Goal: Transaction & Acquisition: Book appointment/travel/reservation

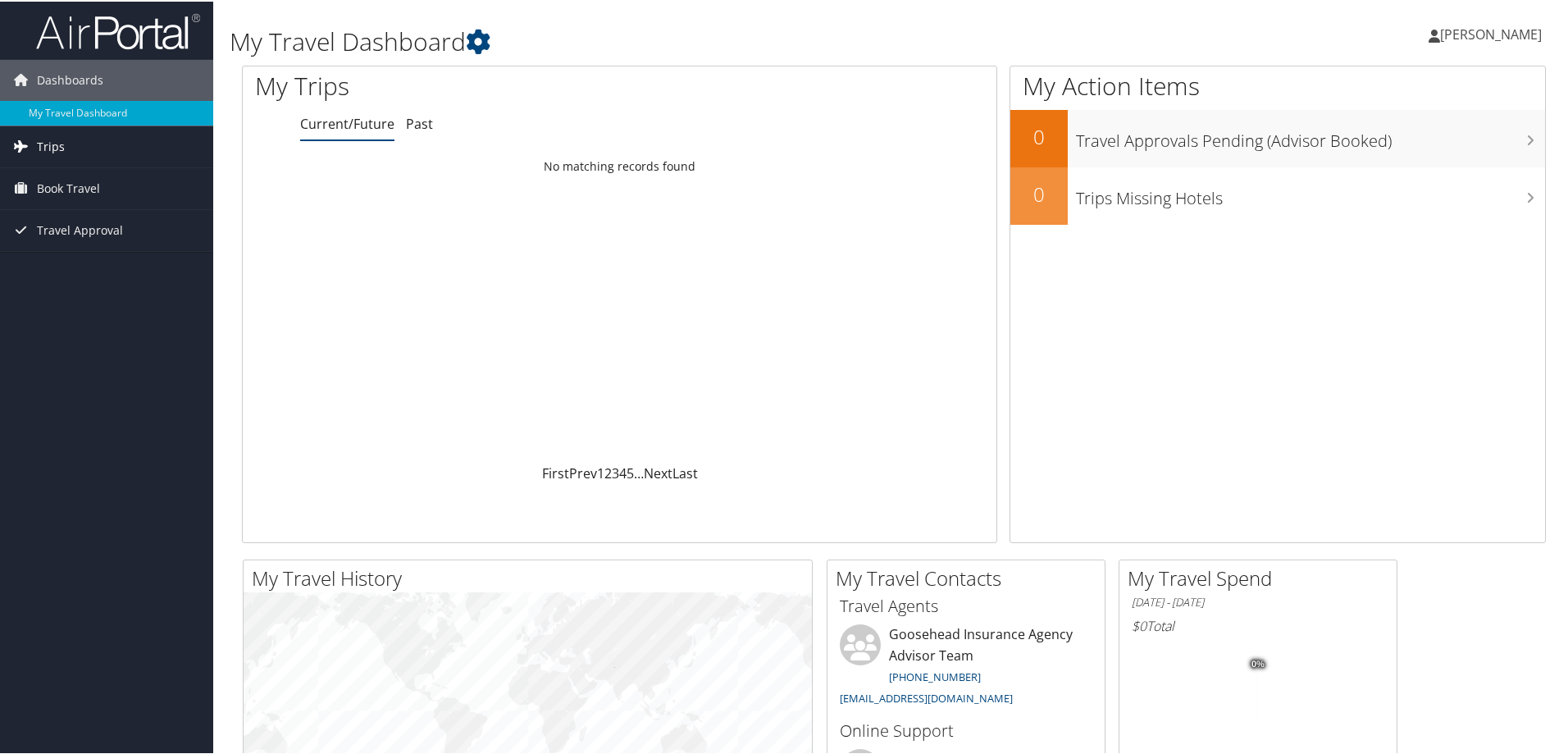
click at [46, 140] on span "Trips" at bounding box center [51, 145] width 28 height 41
click at [55, 260] on span "Book Travel" at bounding box center [68, 261] width 63 height 41
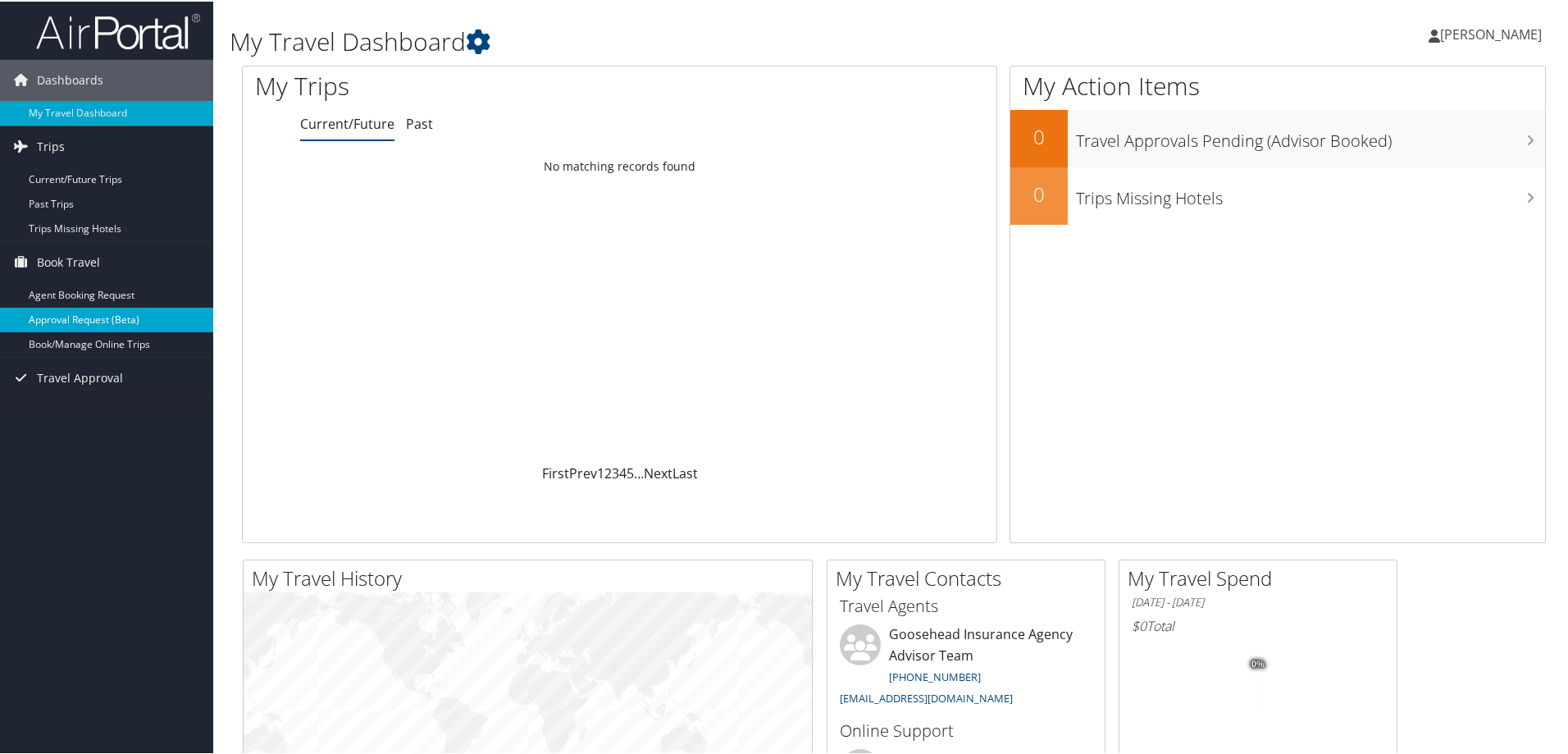
click at [45, 317] on link "Approval Request (Beta)" at bounding box center [106, 318] width 213 height 25
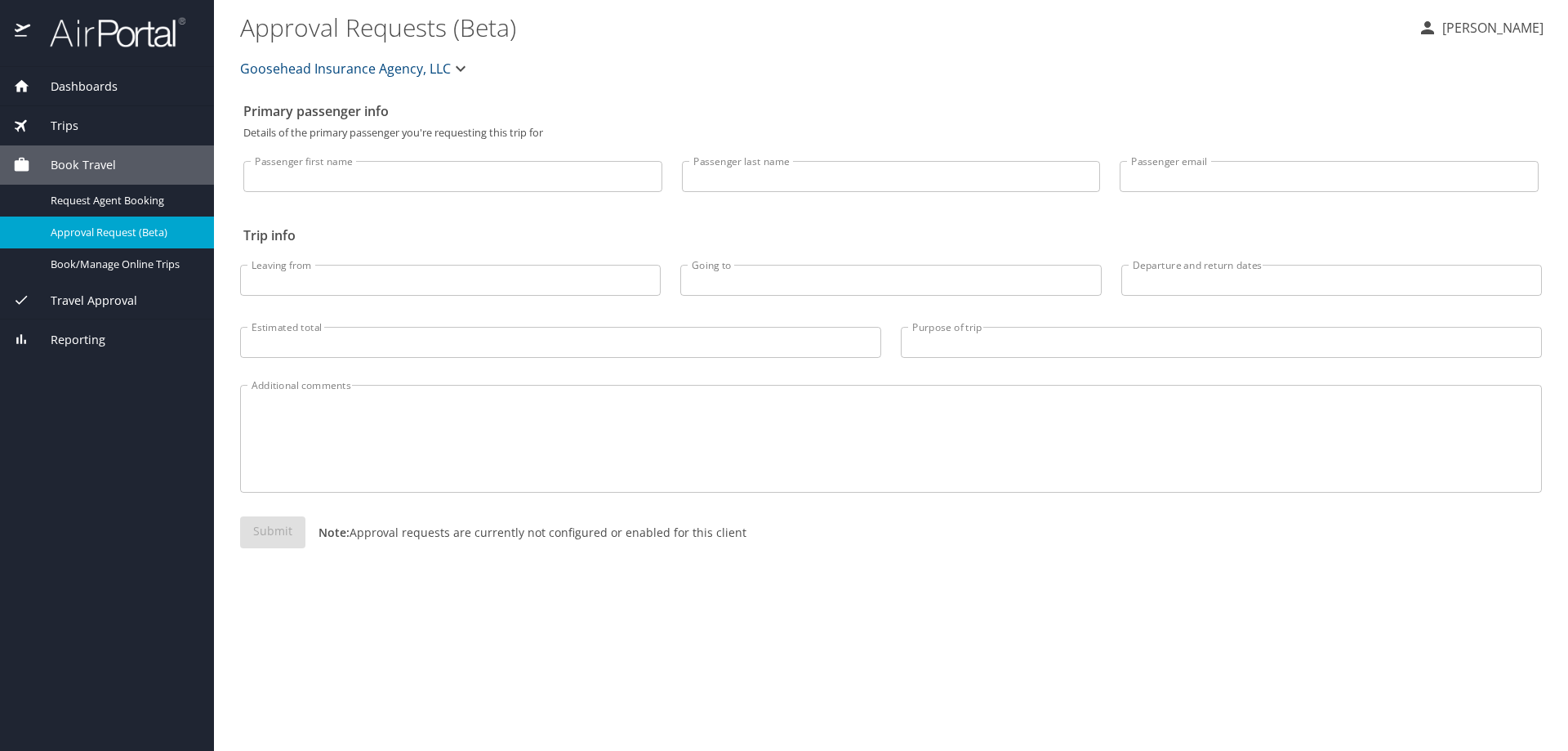
click at [26, 131] on icon at bounding box center [22, 125] width 24 height 24
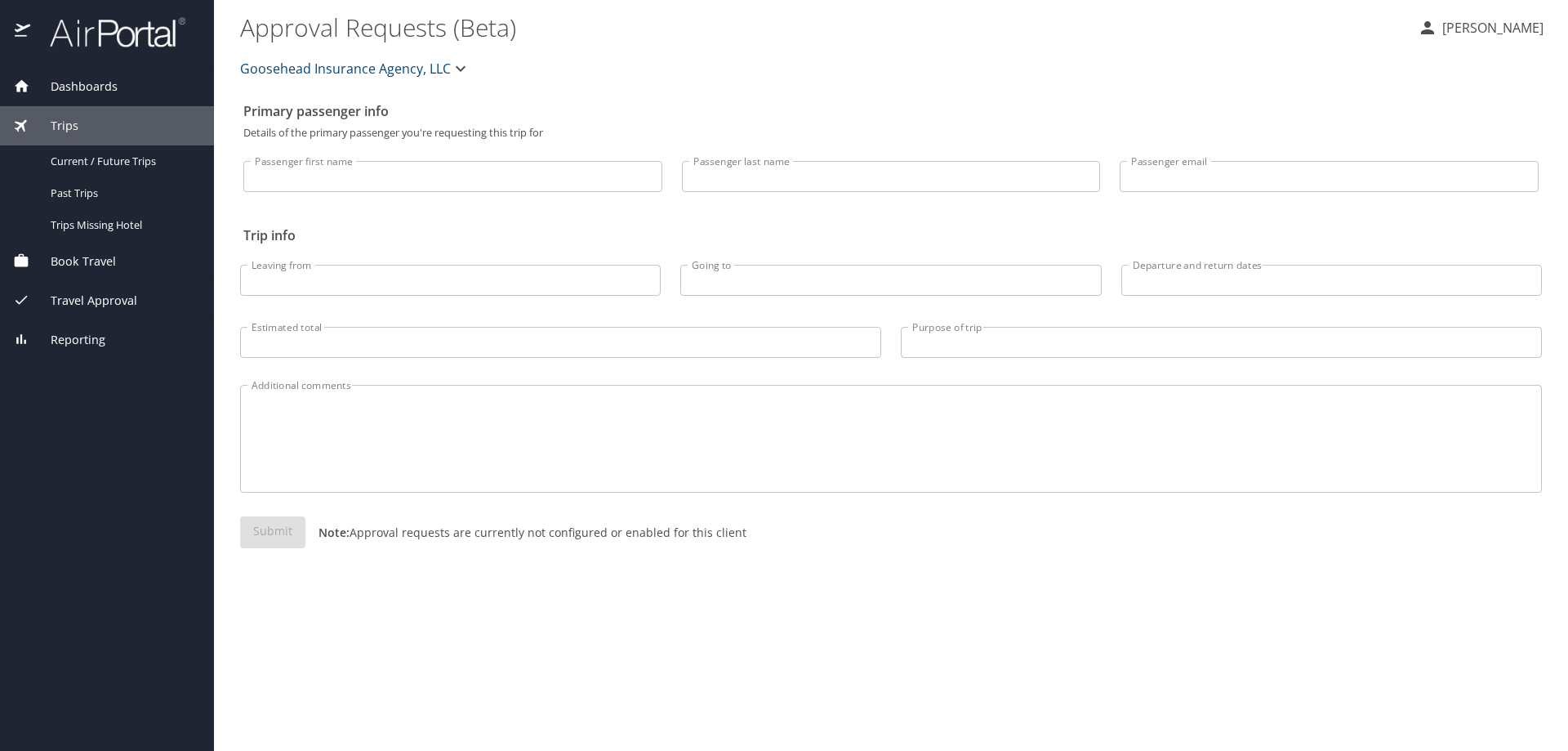
click at [35, 114] on div "Trips" at bounding box center [107, 125] width 214 height 40
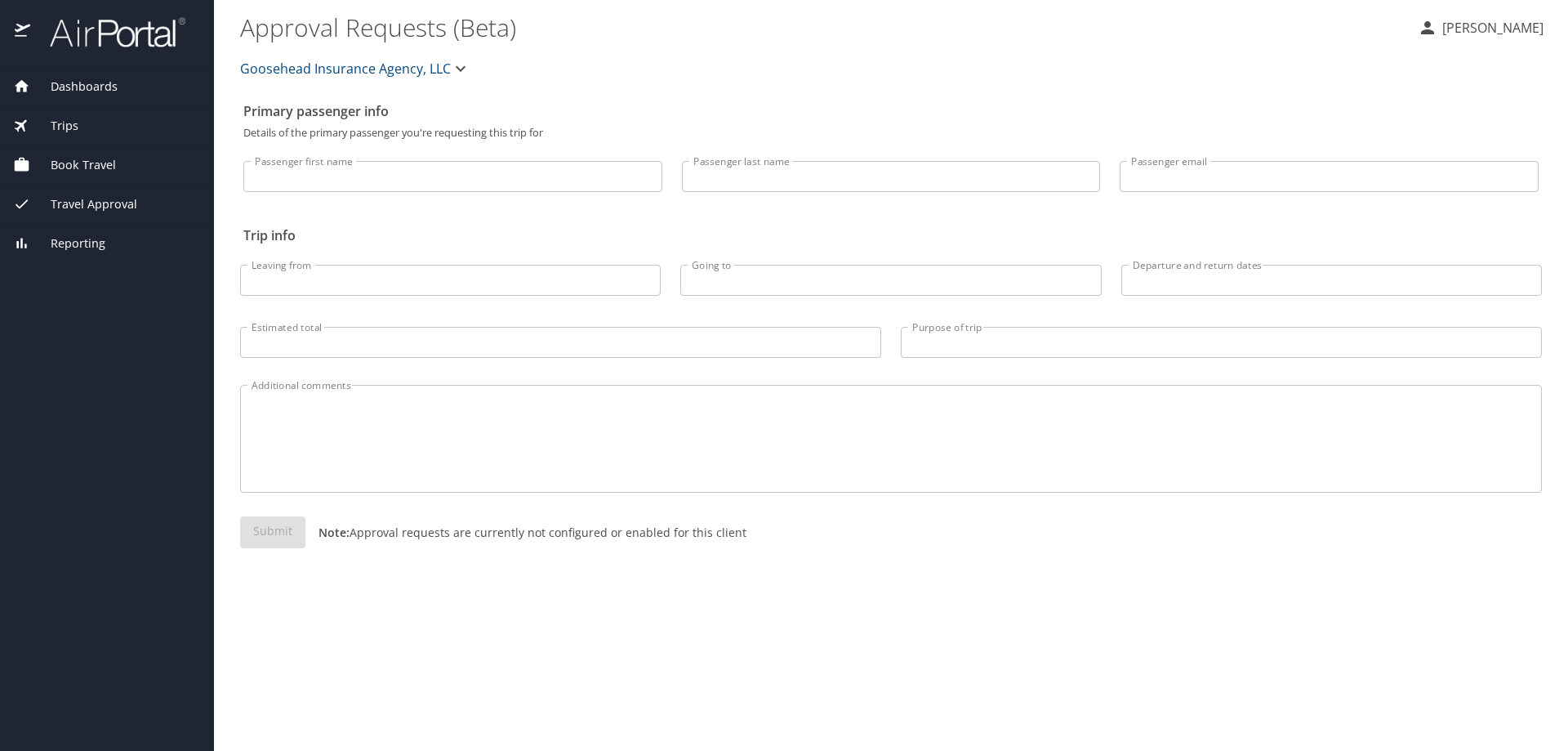
click at [49, 168] on span "Book Travel" at bounding box center [73, 166] width 86 height 18
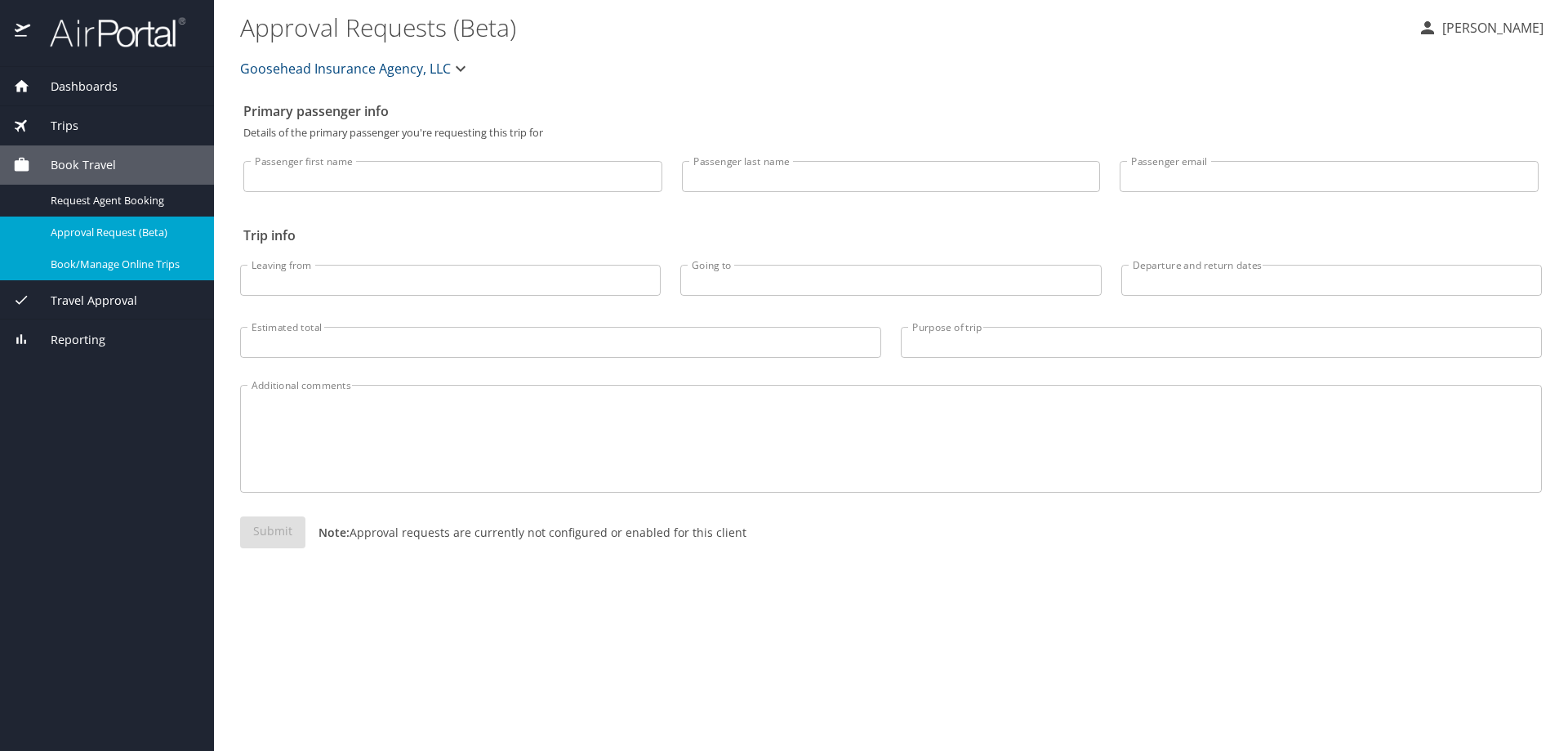
click at [105, 272] on span "Book/Manage Online Trips" at bounding box center [122, 264] width 144 height 16
click at [578, 51] on div "Goosehead Insurance Agency, LLC" at bounding box center [891, 68] width 1321 height 52
click at [110, 265] on span "Book/Manage Online Trips" at bounding box center [122, 264] width 144 height 16
